Goal: Navigation & Orientation: Find specific page/section

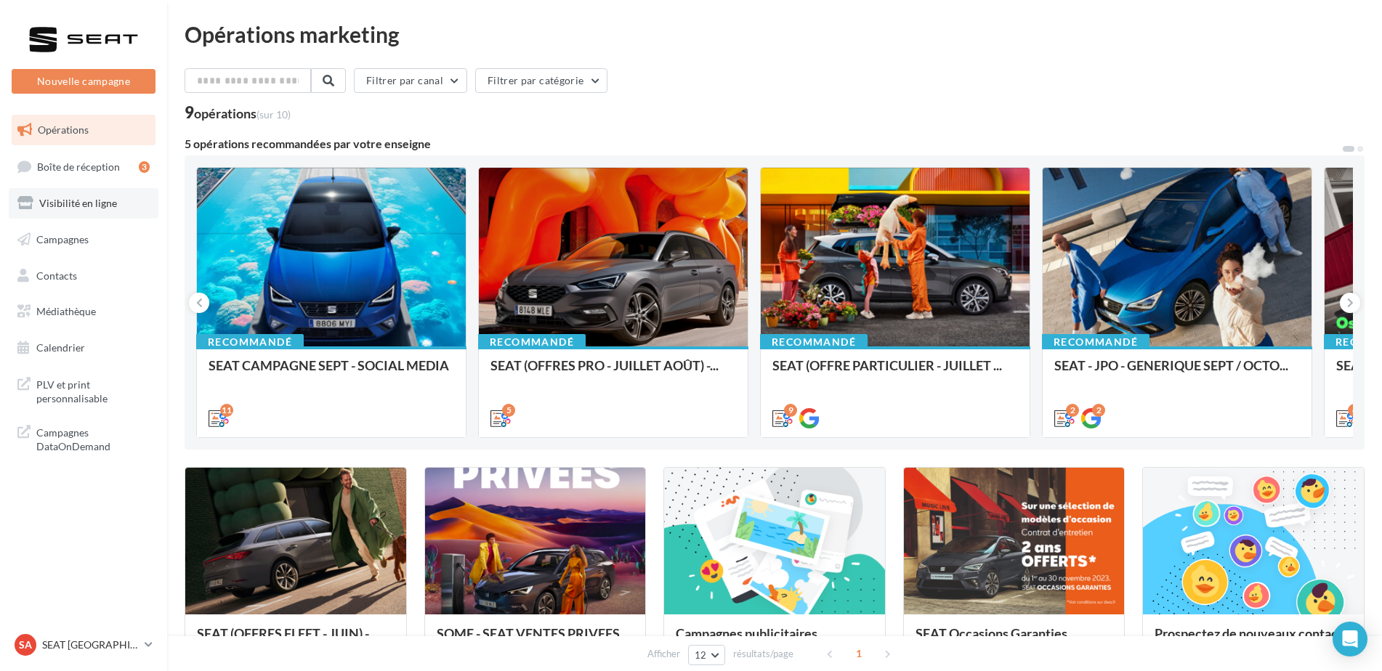
click at [69, 206] on span "Visibilité en ligne" at bounding box center [78, 203] width 78 height 12
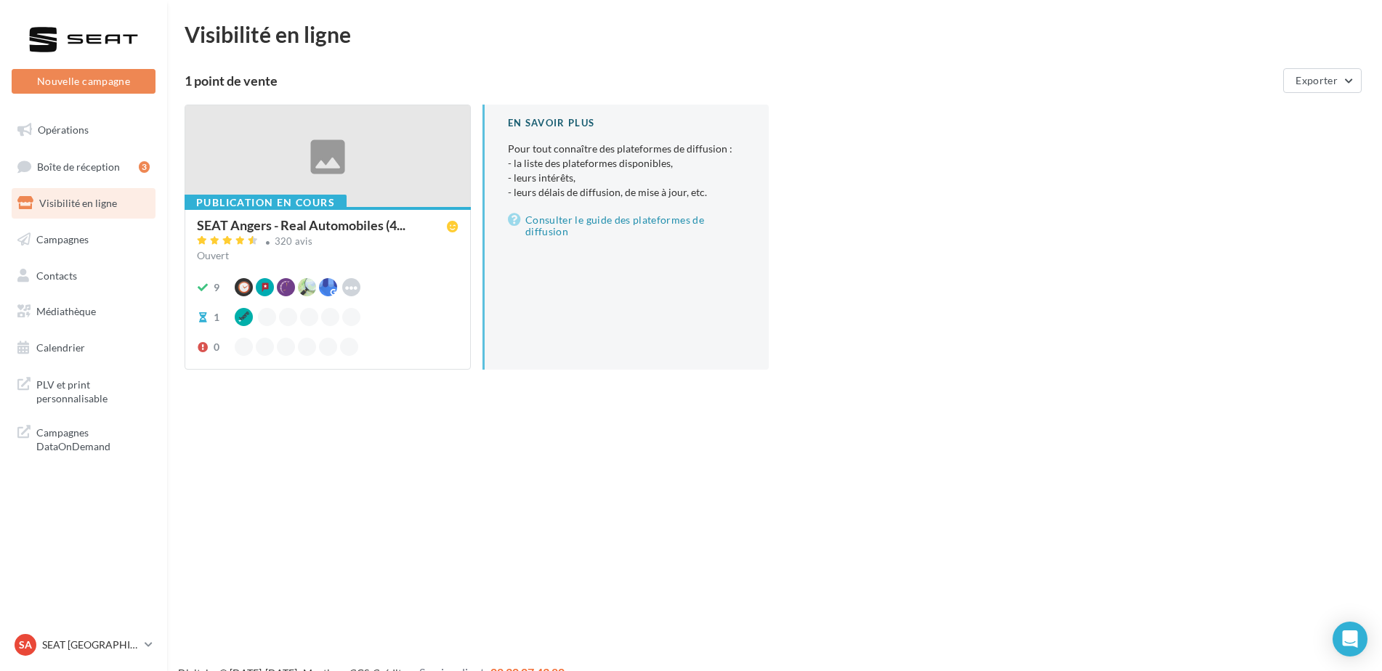
click at [289, 252] on div "Ouvert" at bounding box center [328, 255] width 262 height 15
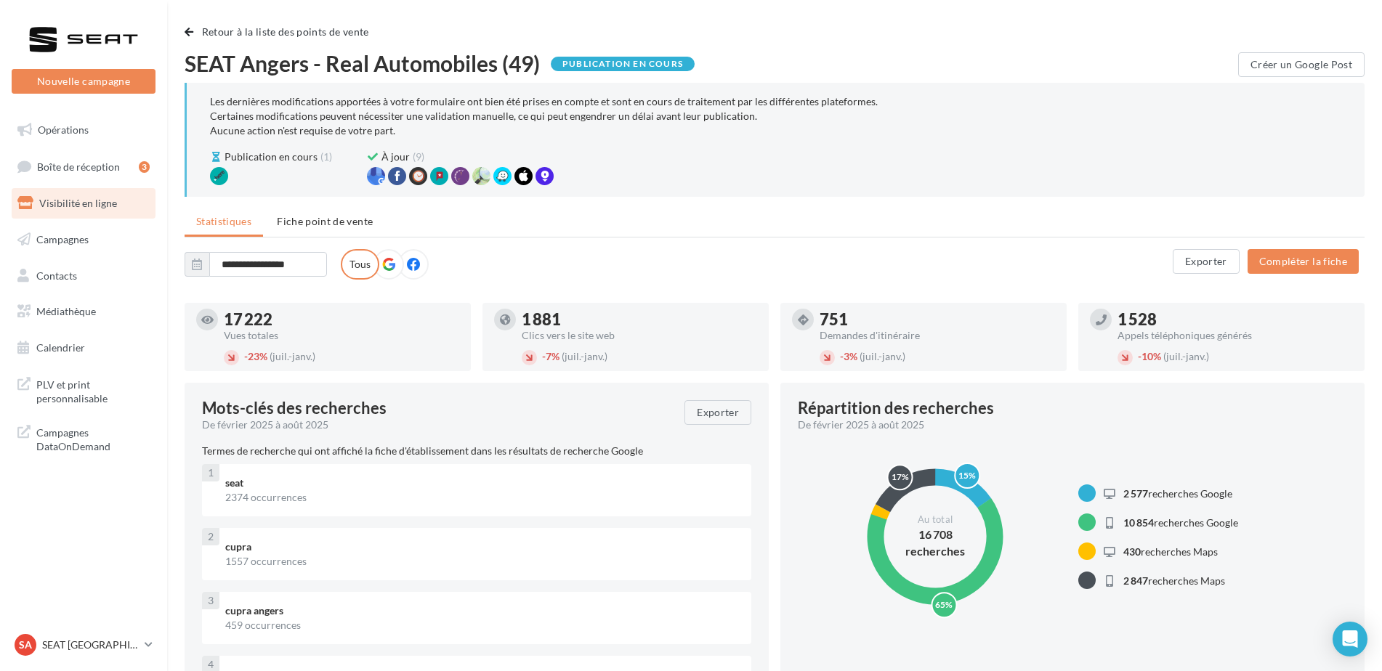
click at [113, 210] on link "Visibilité en ligne" at bounding box center [84, 203] width 150 height 31
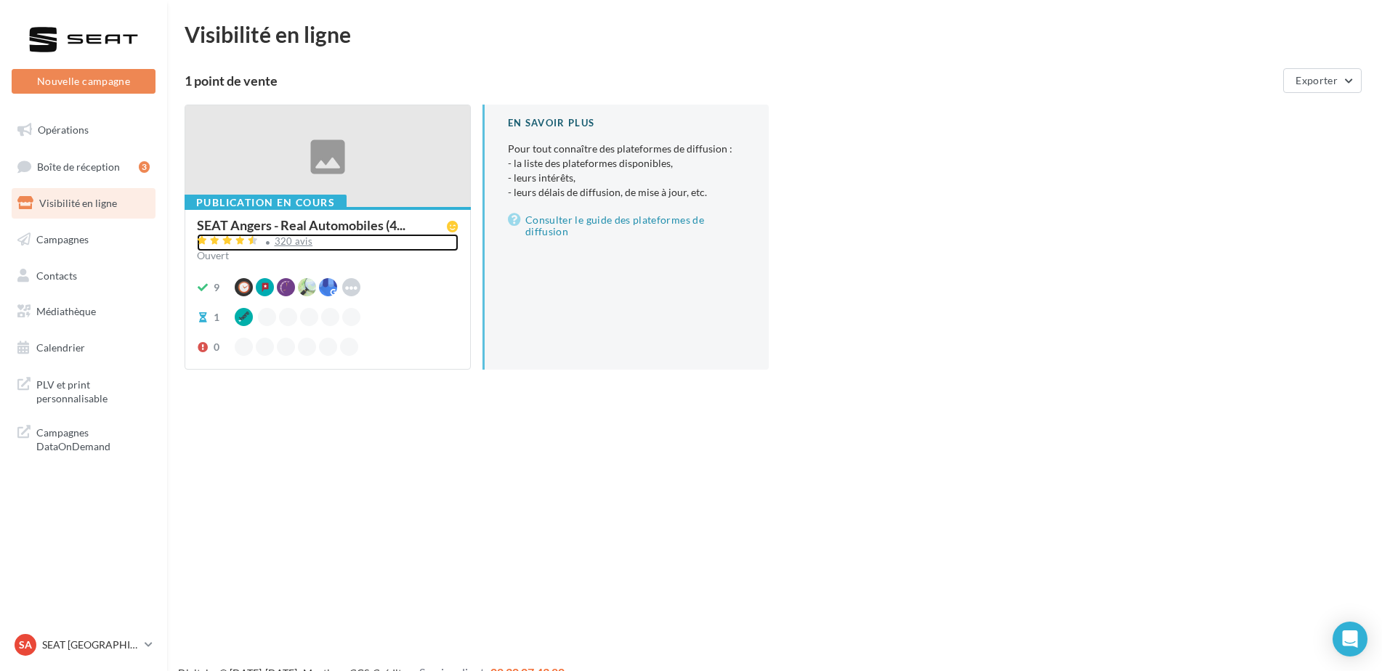
click at [283, 238] on div "320 avis" at bounding box center [294, 241] width 39 height 9
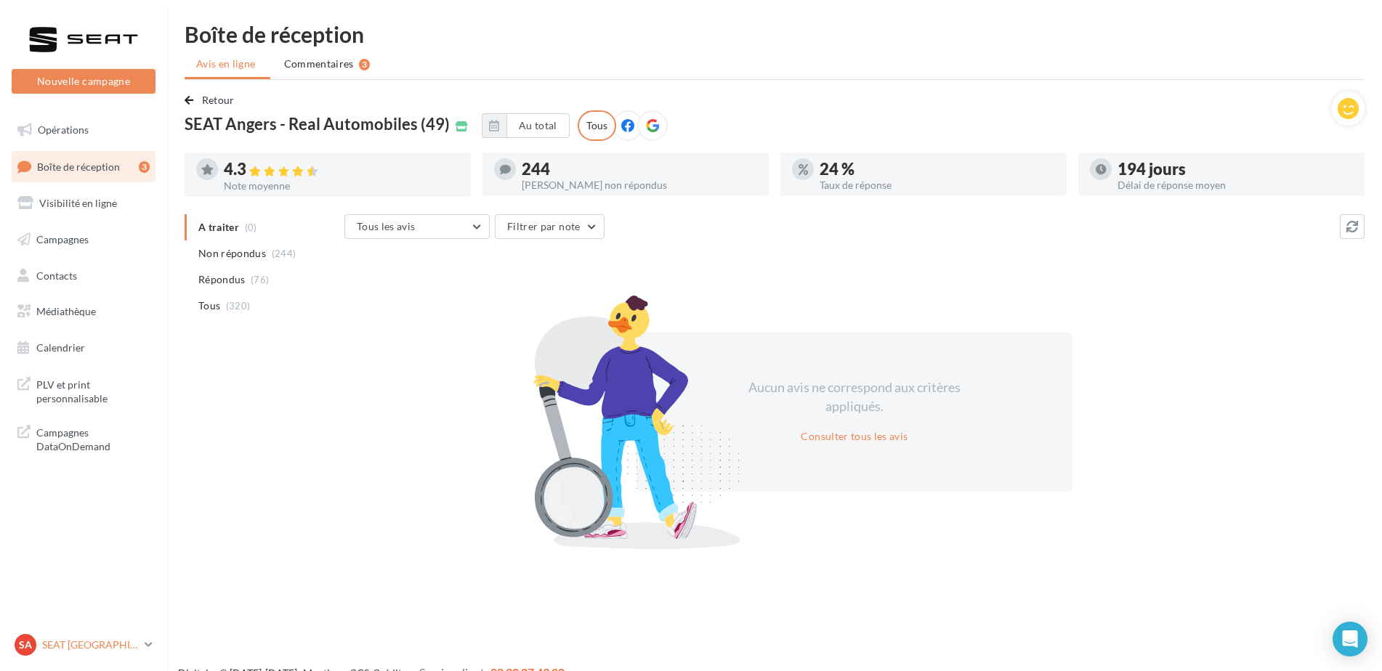
click at [89, 647] on p "SEAT [GEOGRAPHIC_DATA]" at bounding box center [90, 645] width 97 height 15
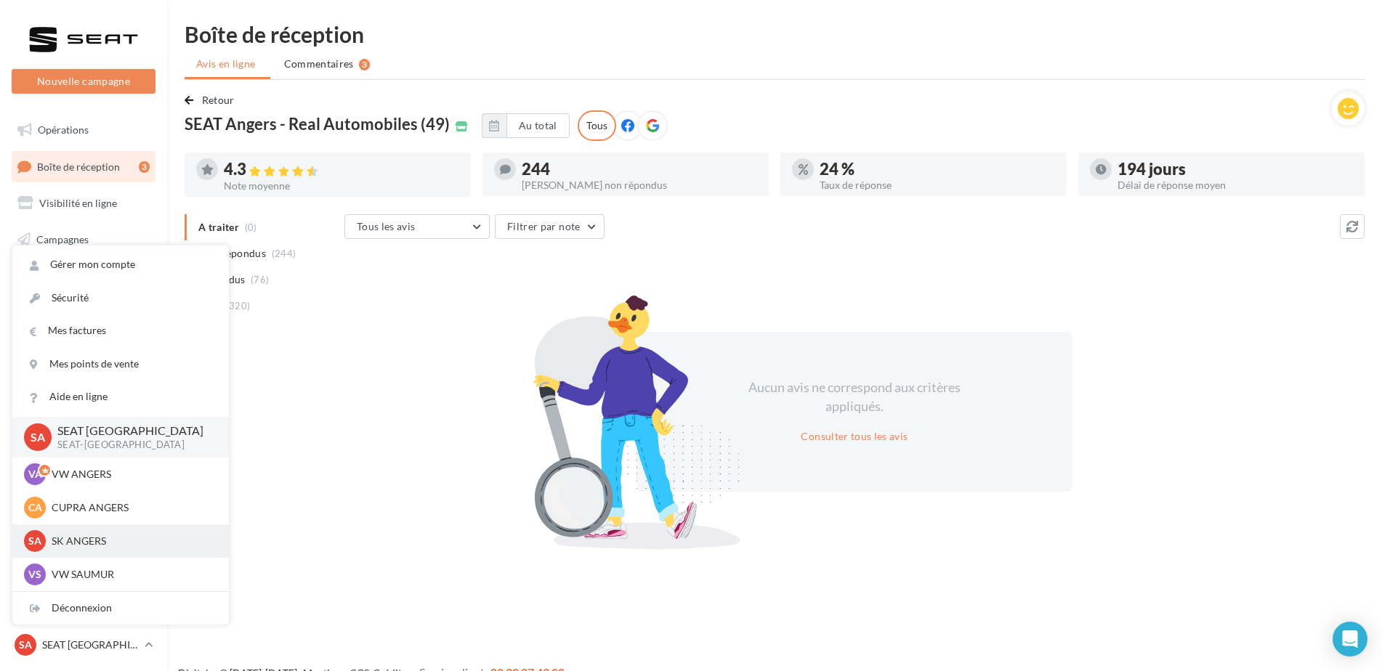
click at [101, 549] on div "SA SK ANGERS sk-ange-pal" at bounding box center [120, 541] width 193 height 22
